Goal: Use online tool/utility: Use online tool/utility

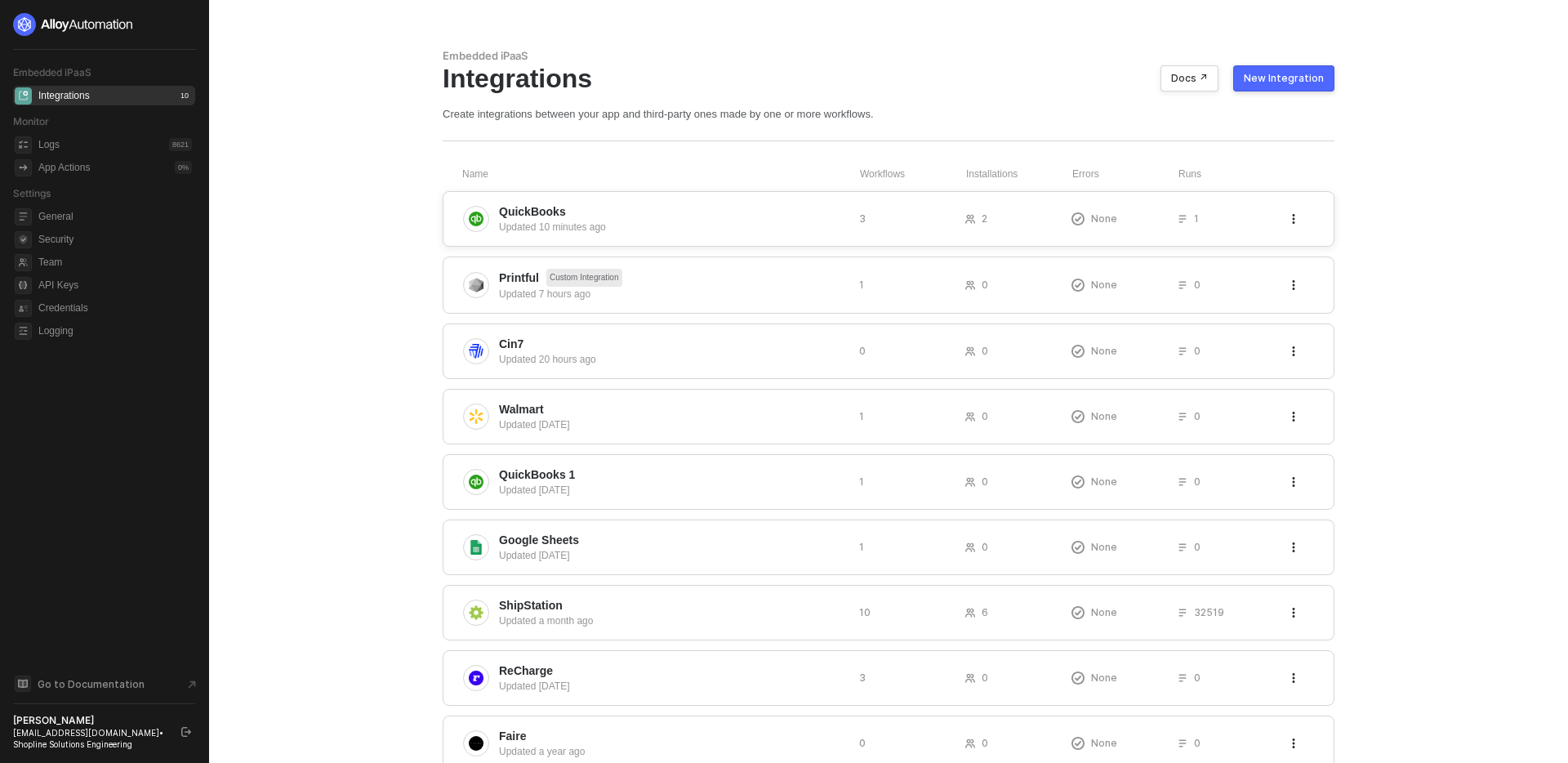
click at [793, 217] on span "QuickBooks" at bounding box center [672, 212] width 347 height 16
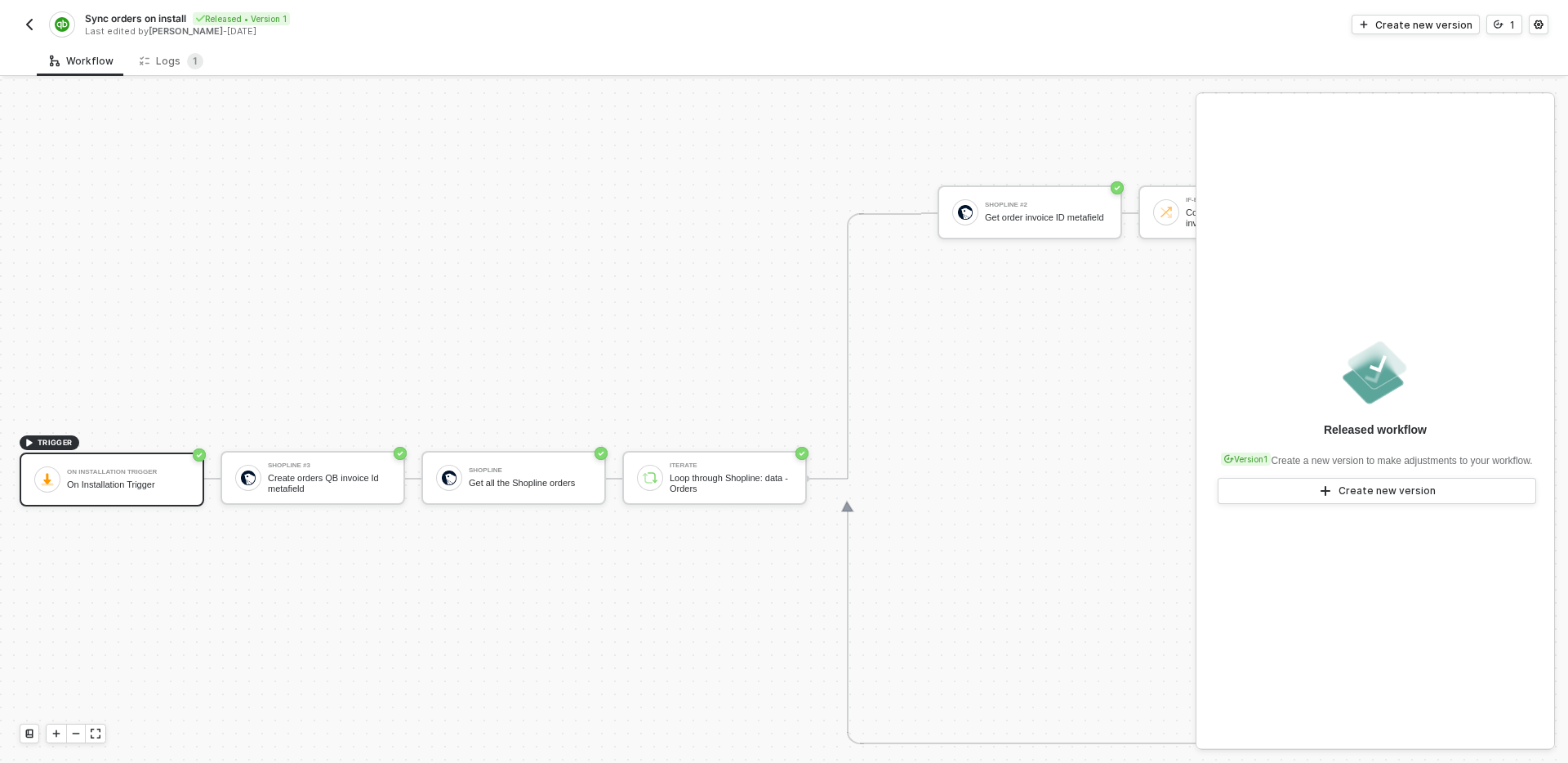
scroll to position [589, 0]
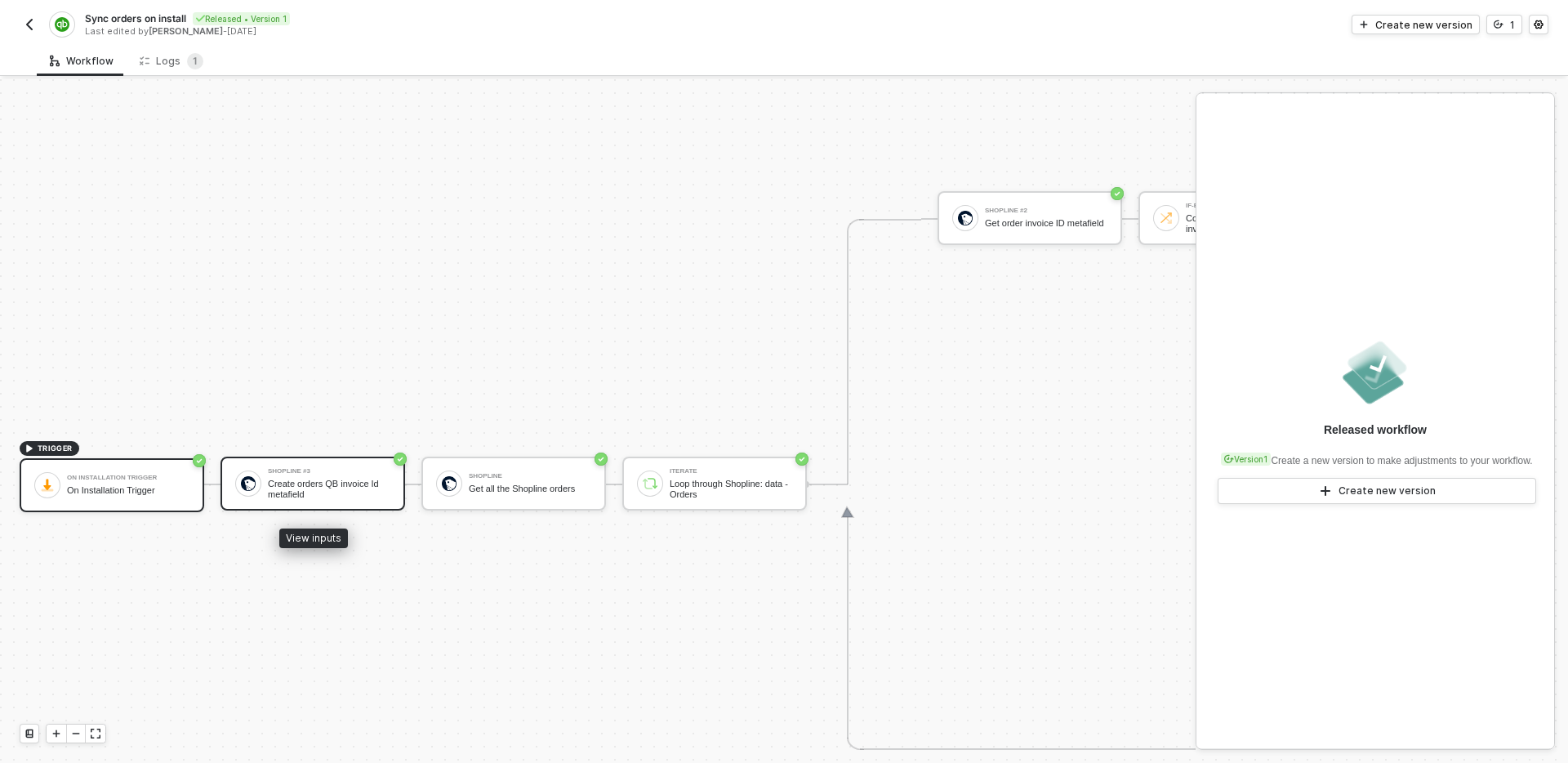
click at [345, 481] on div "Create orders QB invoice Id metafield" at bounding box center [329, 489] width 123 height 20
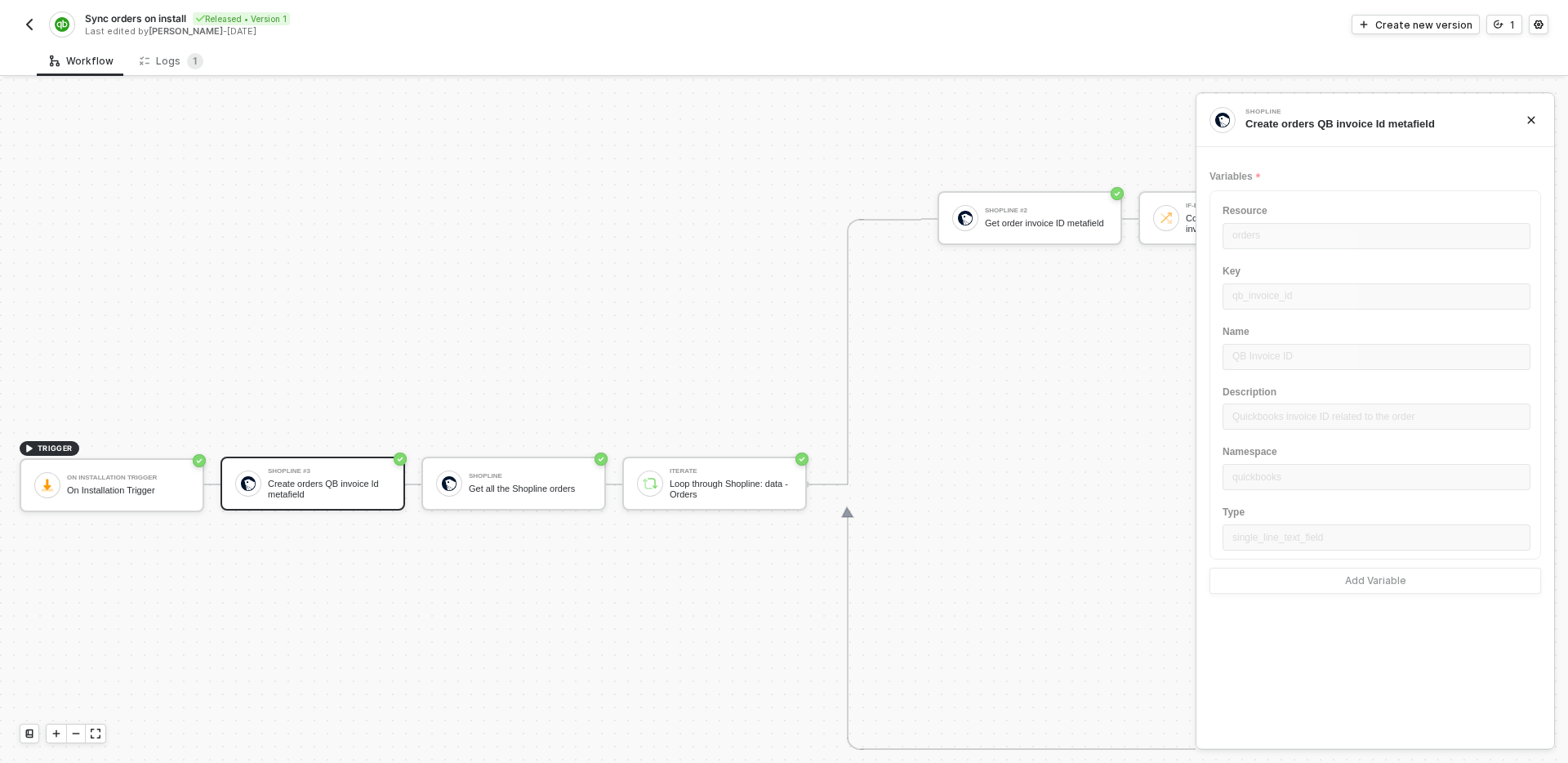
click at [395, 373] on div "TRIGGER On Installation Trigger On Installation Trigger Shopline #3 Create orde…" at bounding box center [1504, 484] width 3009 height 1988
click at [1534, 123] on icon "icon-close" at bounding box center [1531, 120] width 7 height 7
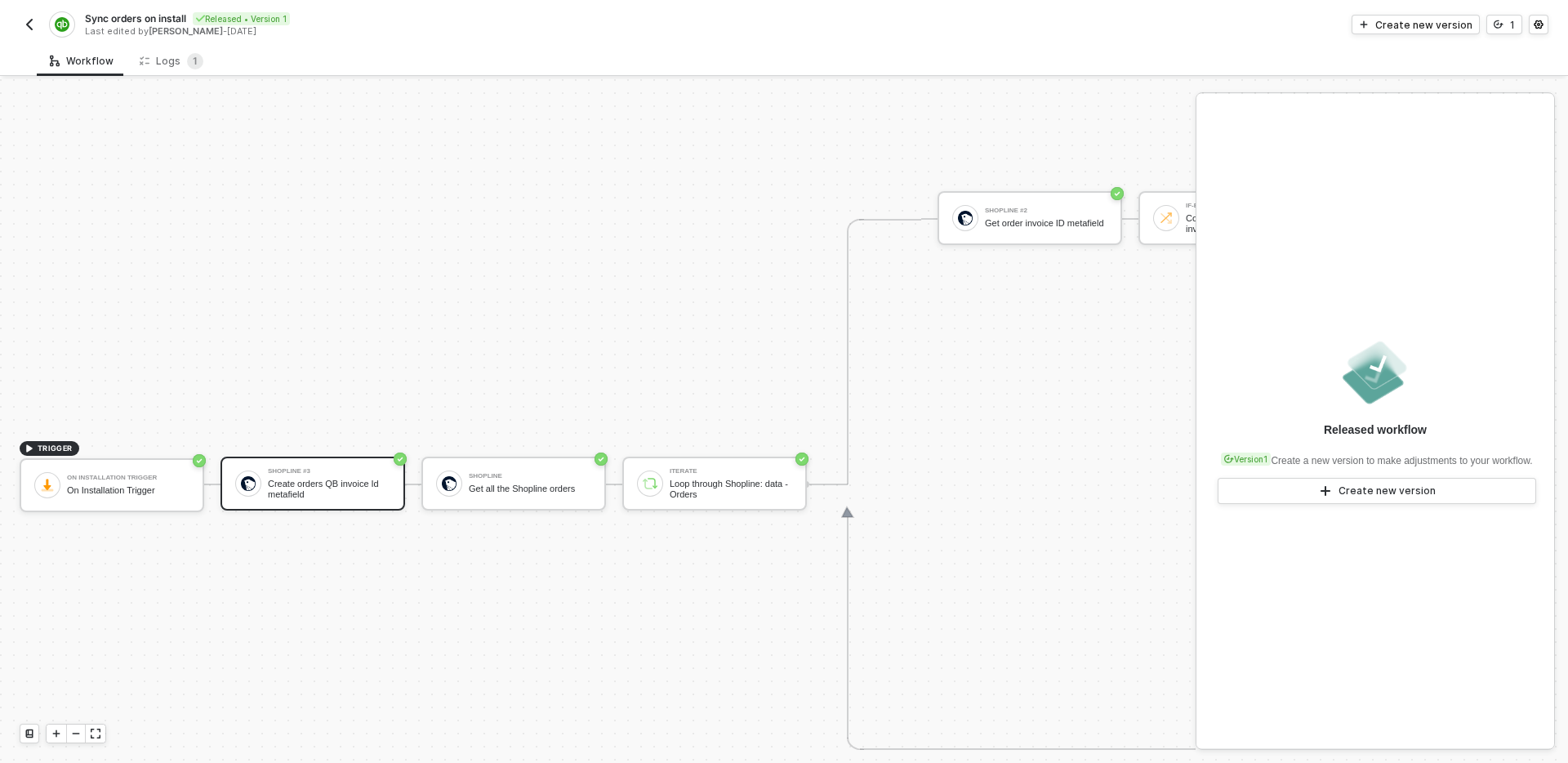
click at [720, 226] on div "TRIGGER On Installation Trigger On Installation Trigger Shopline #3 Create orde…" at bounding box center [1504, 484] width 3009 height 1988
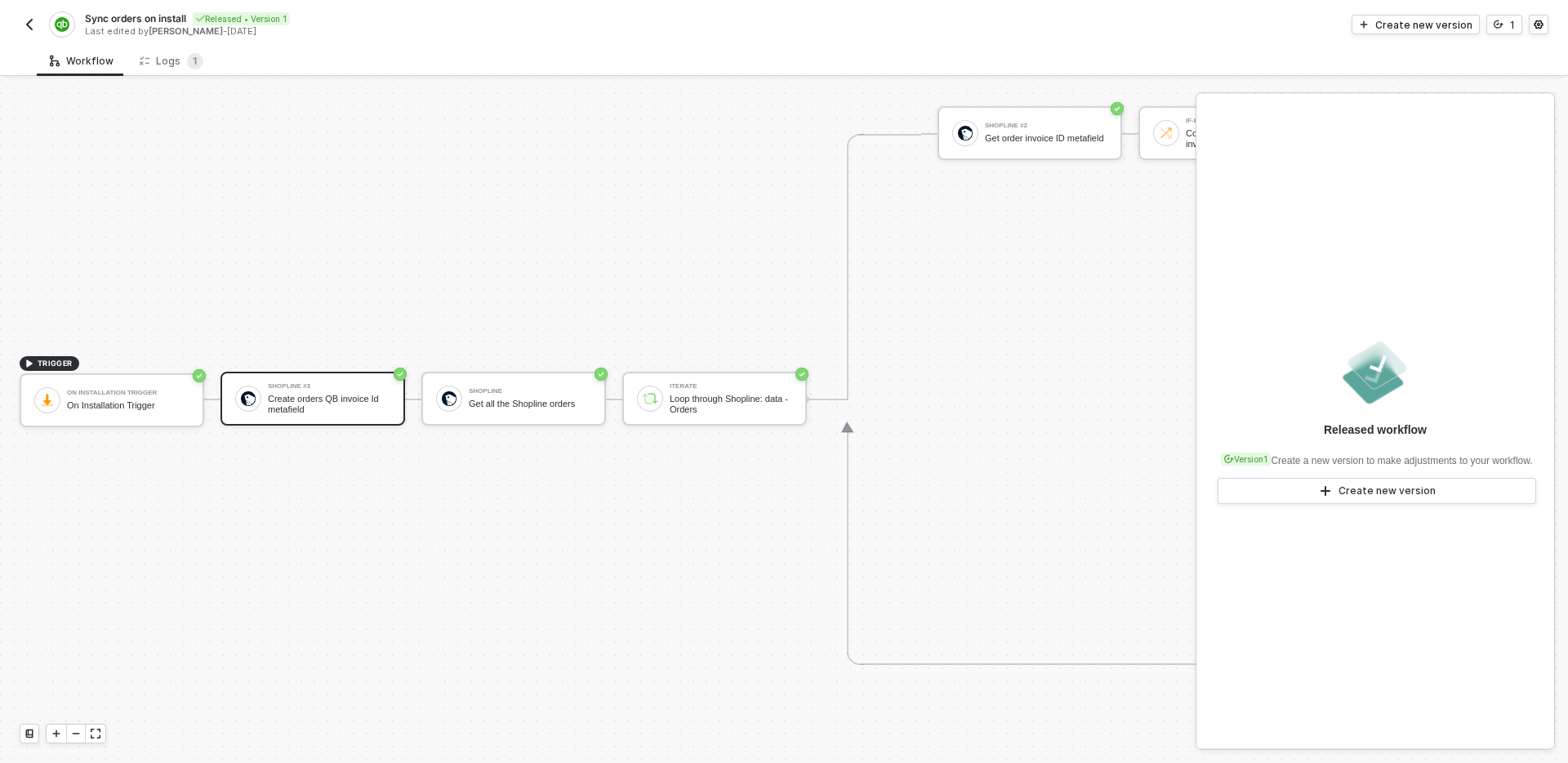
scroll to position [680, 0]
